Goal: Task Accomplishment & Management: Manage account settings

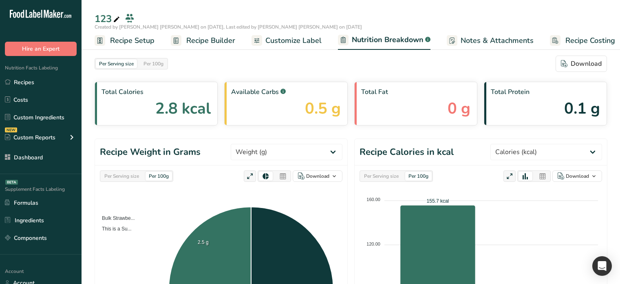
select select "Calories"
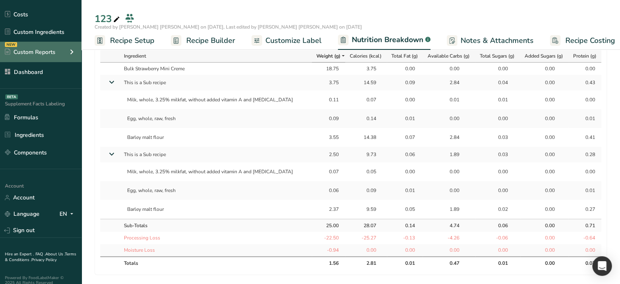
scroll to position [93, 0]
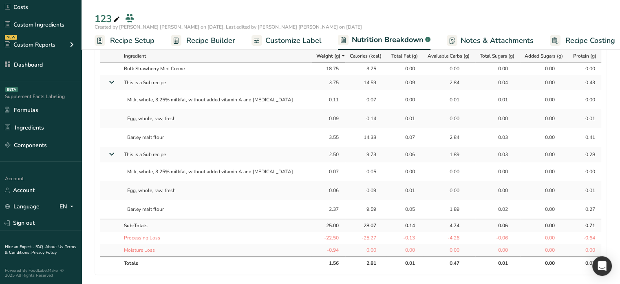
drag, startPoint x: 42, startPoint y: 65, endPoint x: 143, endPoint y: 1, distance: 120.1
click at [42, 65] on link "Dashboard" at bounding box center [41, 65] width 82 height 16
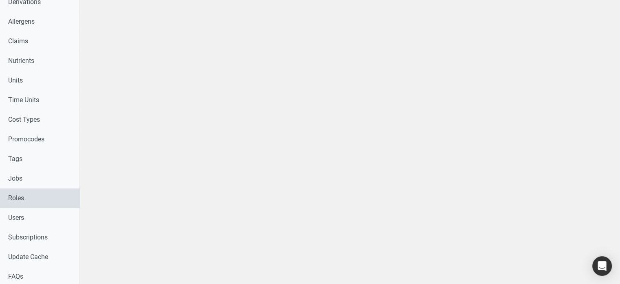
click at [12, 201] on link "Roles" at bounding box center [40, 198] width 80 height 20
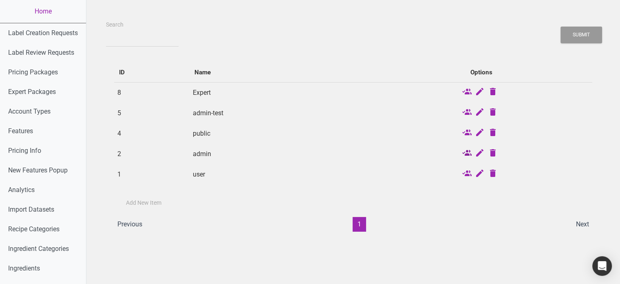
click at [470, 150] on icon at bounding box center [467, 153] width 10 height 11
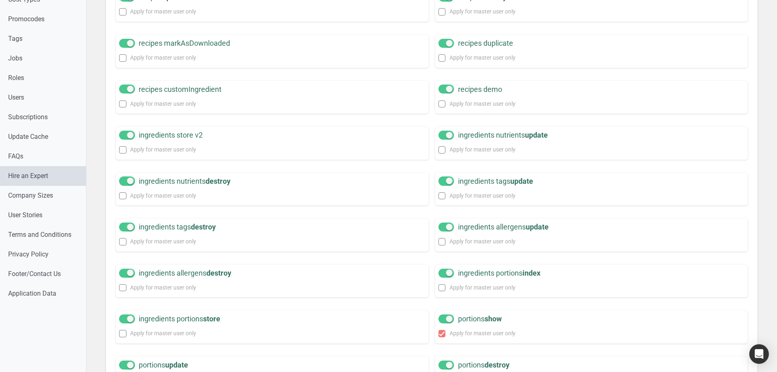
scroll to position [449, 0]
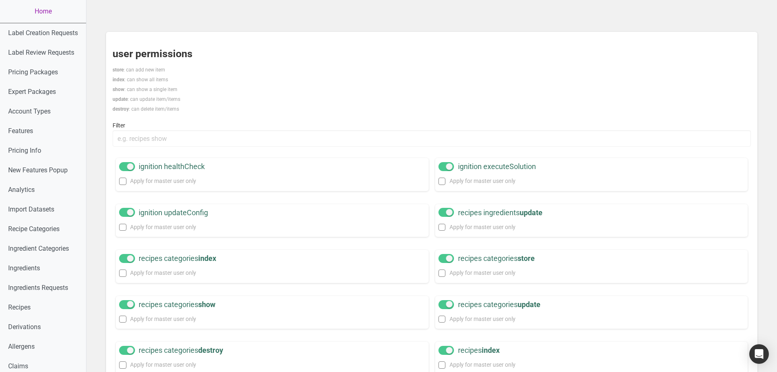
click at [388, 75] on p "store : can add new item index : can show all items show : can show a single it…" at bounding box center [432, 89] width 638 height 49
click at [47, 9] on link "Home" at bounding box center [43, 11] width 86 height 23
